Goal: Information Seeking & Learning: Learn about a topic

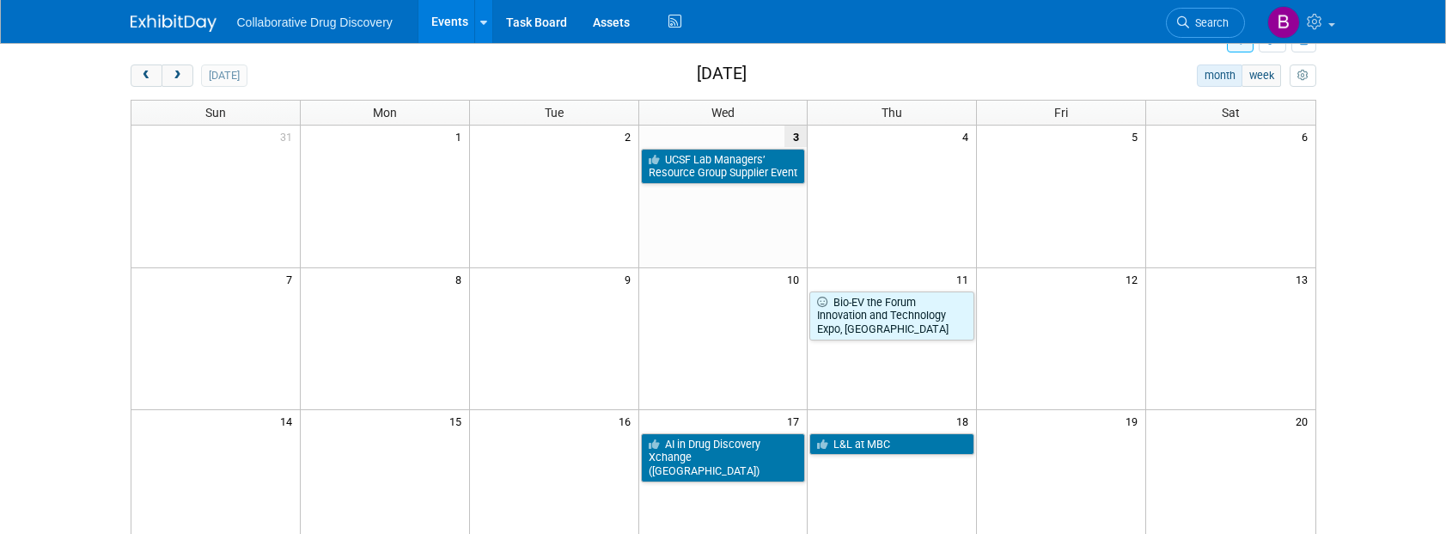
scroll to position [38, 0]
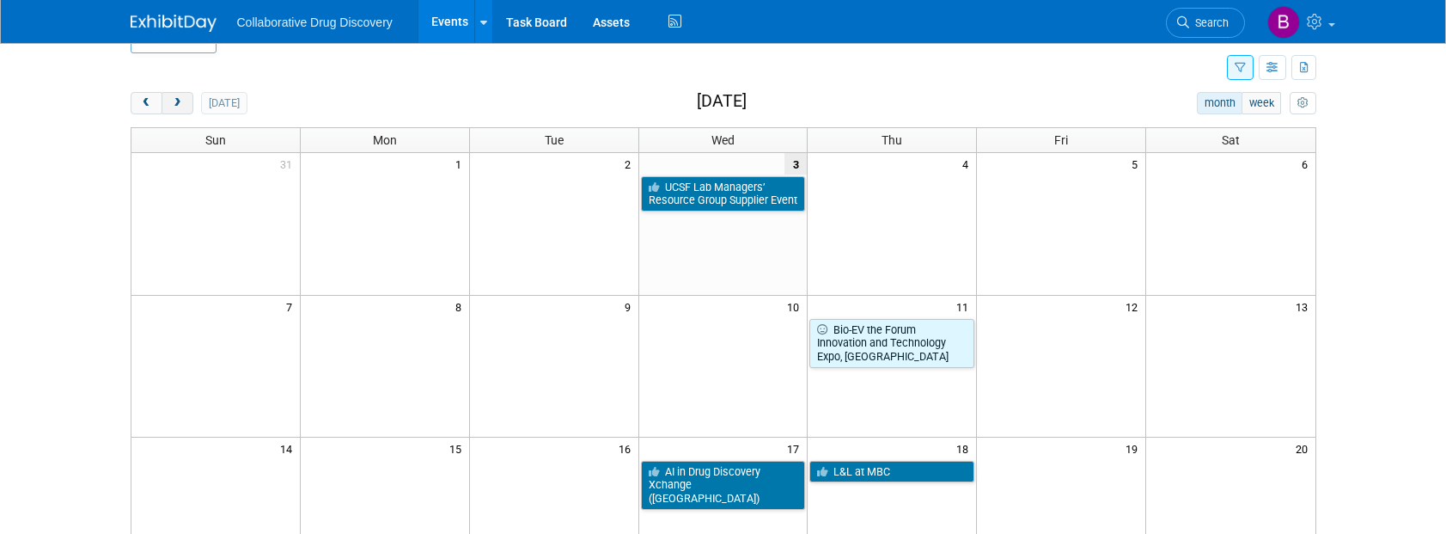
click at [173, 106] on span "next" at bounding box center [177, 103] width 13 height 11
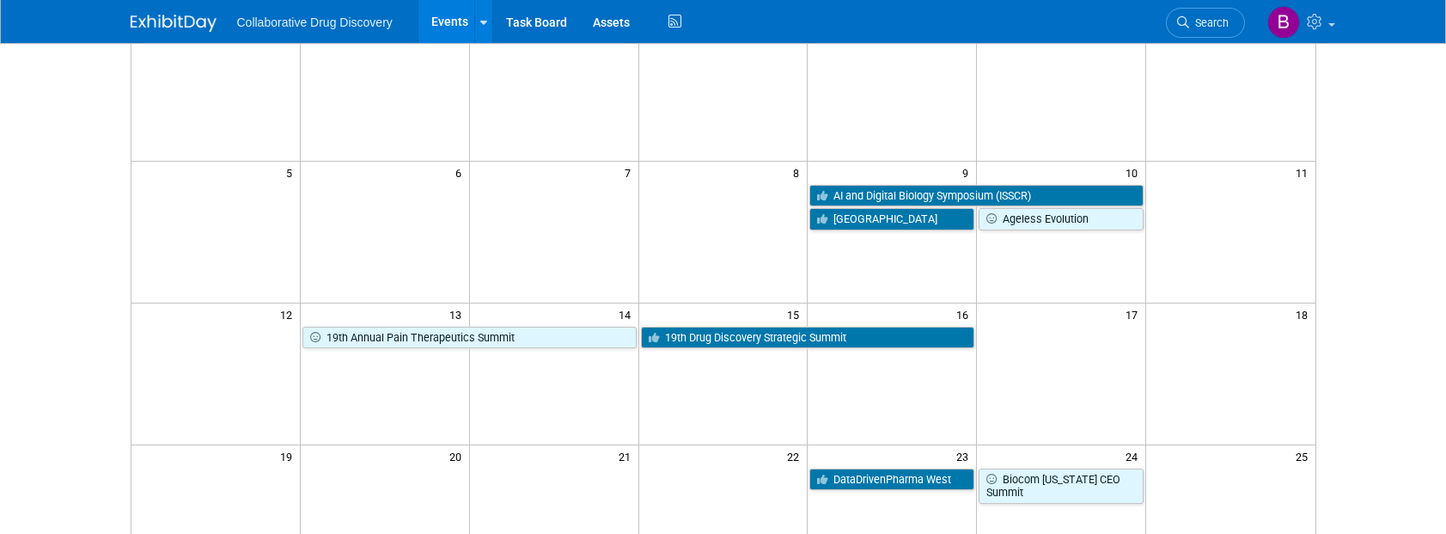
scroll to position [177, 0]
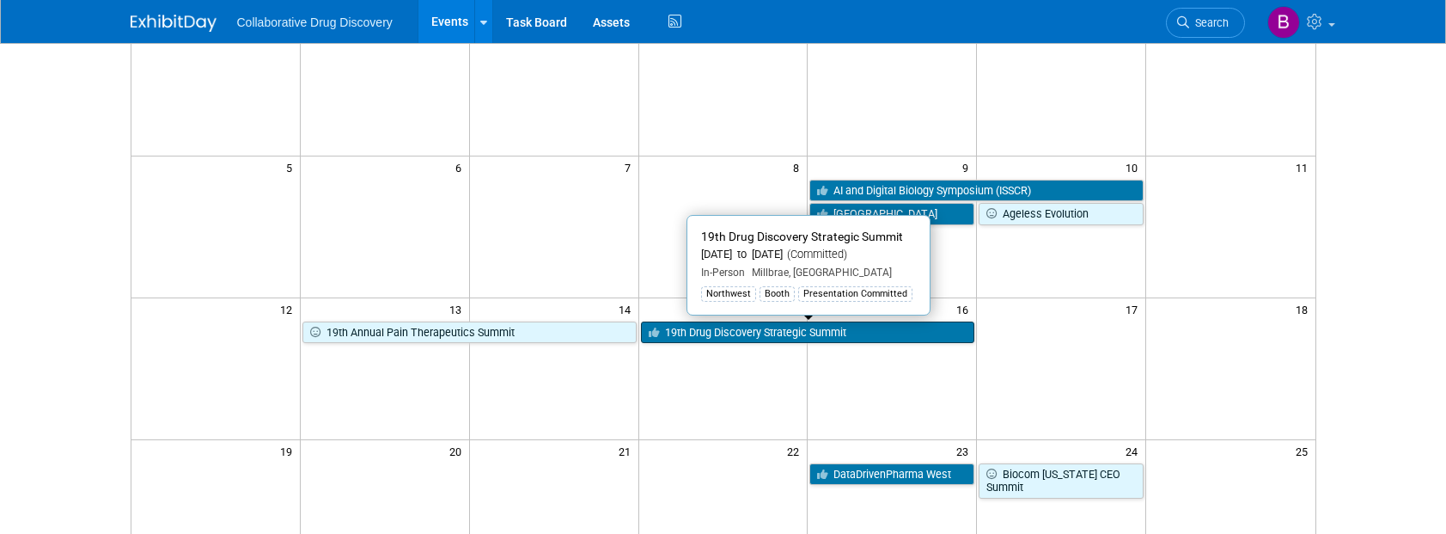
click at [749, 326] on link "19th Drug Discovery Strategic Summit" at bounding box center [808, 332] width 334 height 22
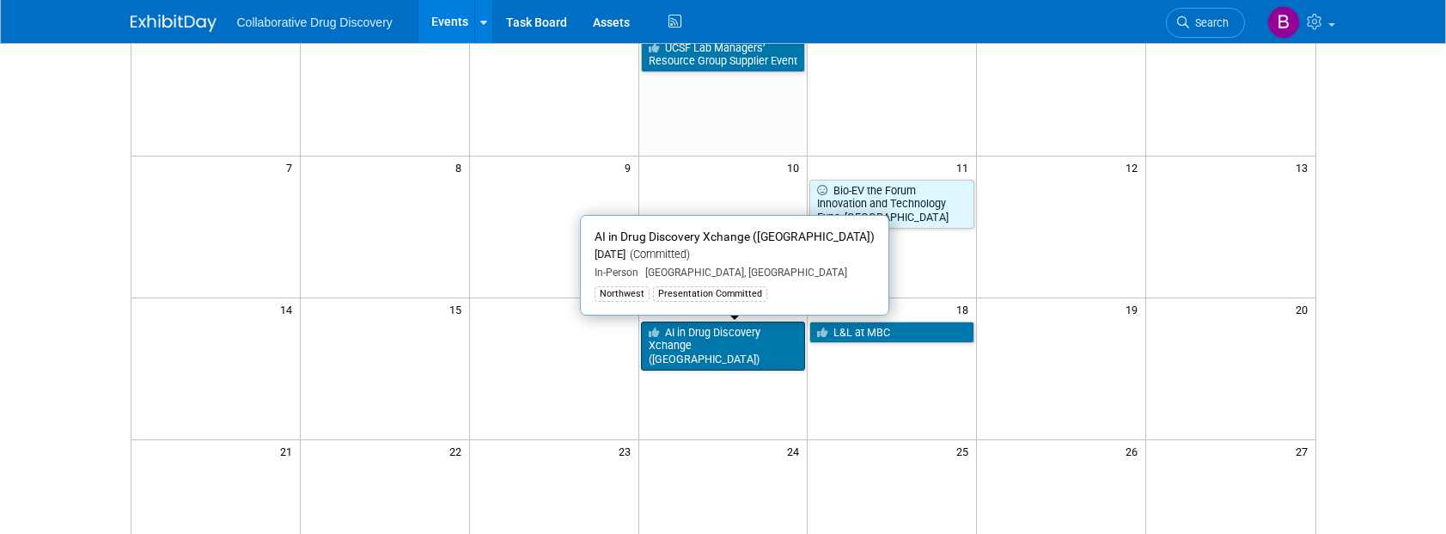
click at [669, 347] on link "AI in Drug Discovery Xchange ([GEOGRAPHIC_DATA])" at bounding box center [723, 345] width 165 height 49
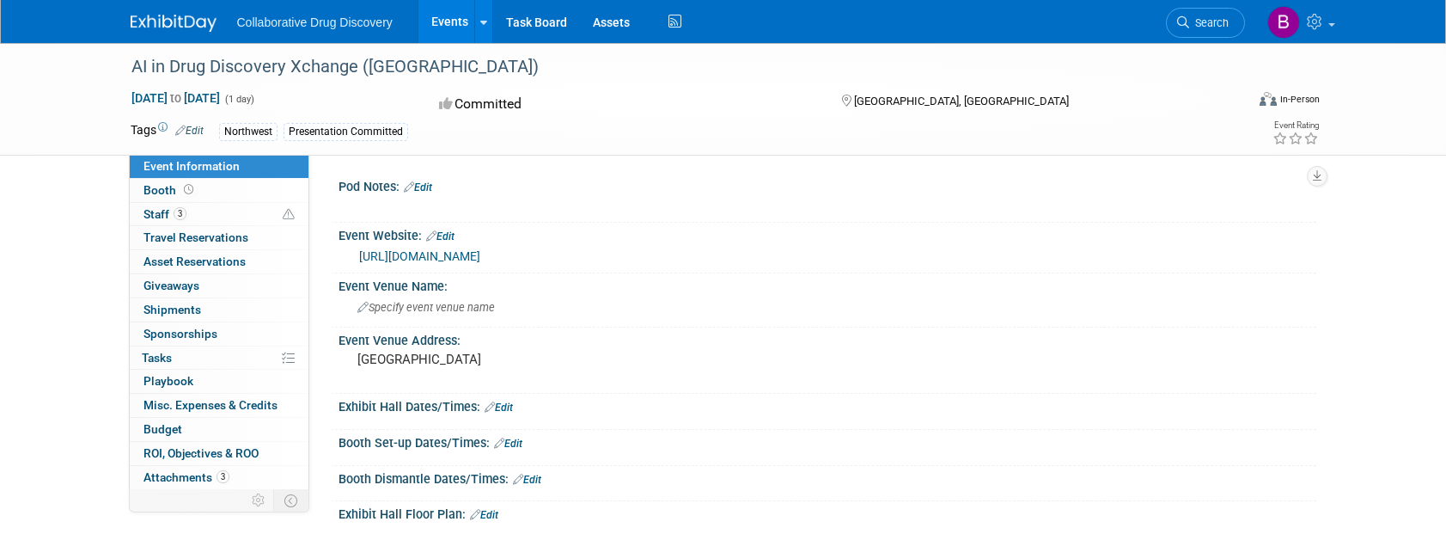
click at [394, 254] on link "[URL][DOMAIN_NAME]" at bounding box center [419, 256] width 121 height 14
